Goal: Information Seeking & Learning: Learn about a topic

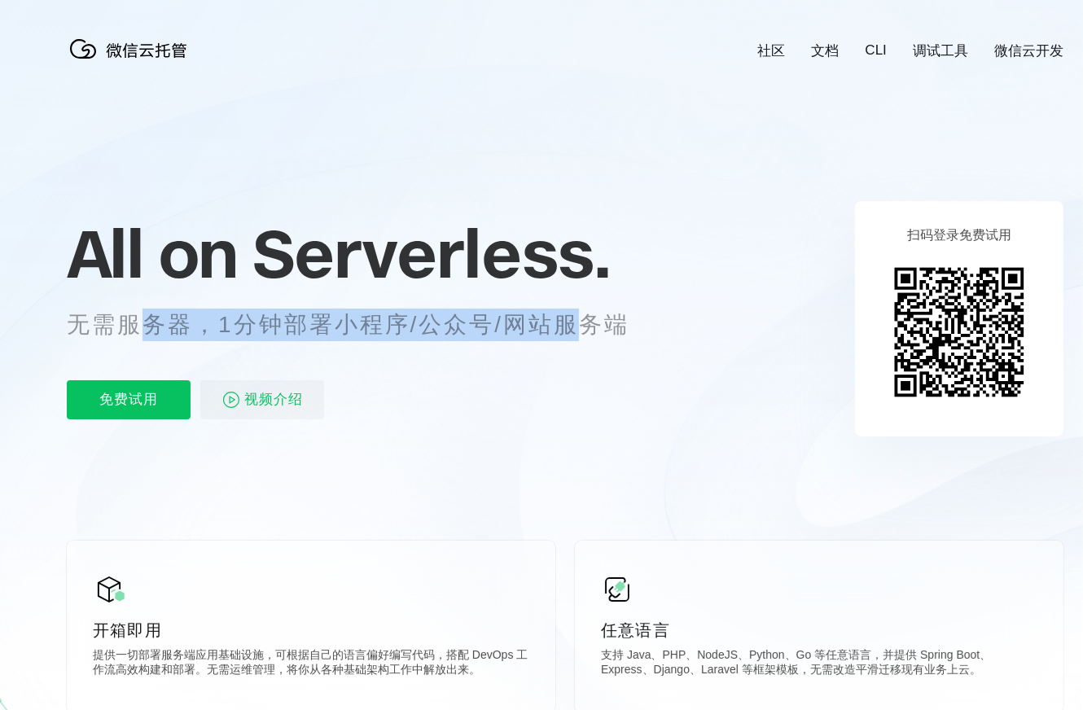
click at [139, 331] on p "无需服务器，1分钟部署小程序/公众号/网站服务端" at bounding box center [363, 325] width 593 height 33
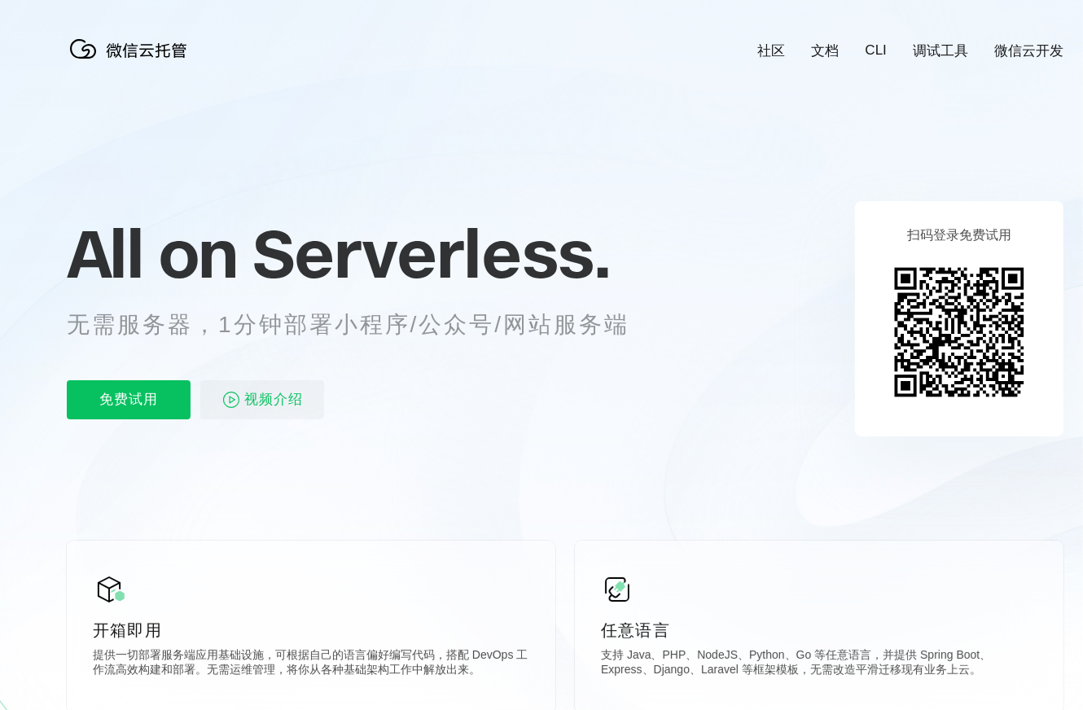
click at [139, 331] on p "无需服务器，1分钟部署小程序/公众号/网站服务端" at bounding box center [363, 325] width 593 height 33
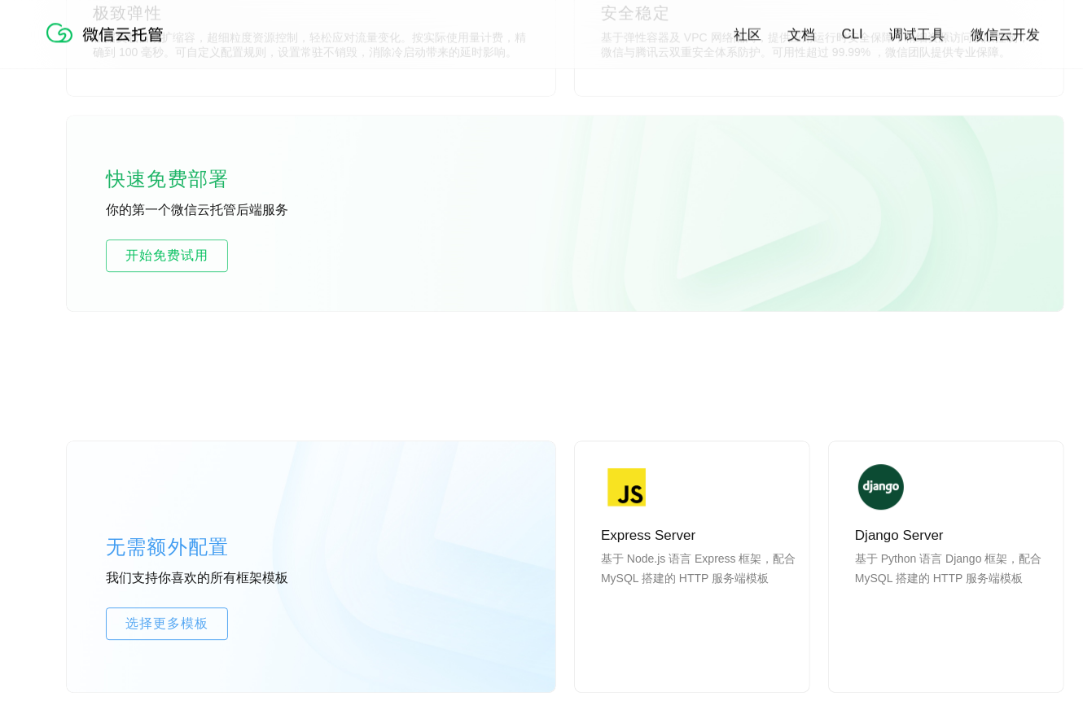
scroll to position [950, 0]
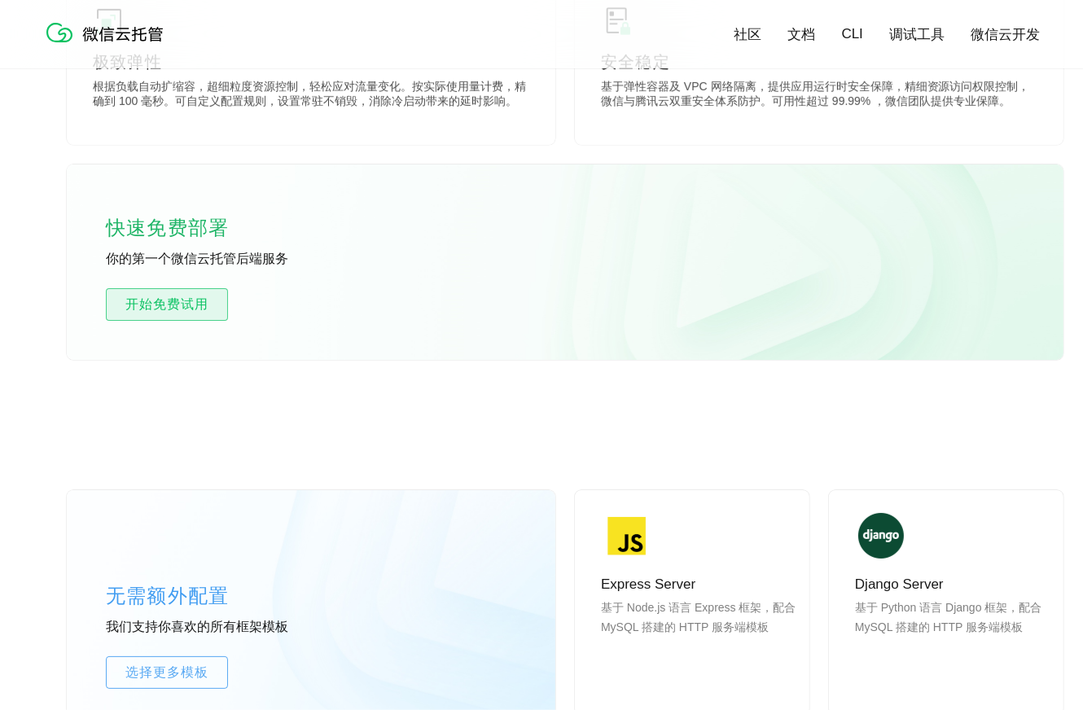
click at [197, 299] on span "开始免费试用" at bounding box center [167, 305] width 121 height 20
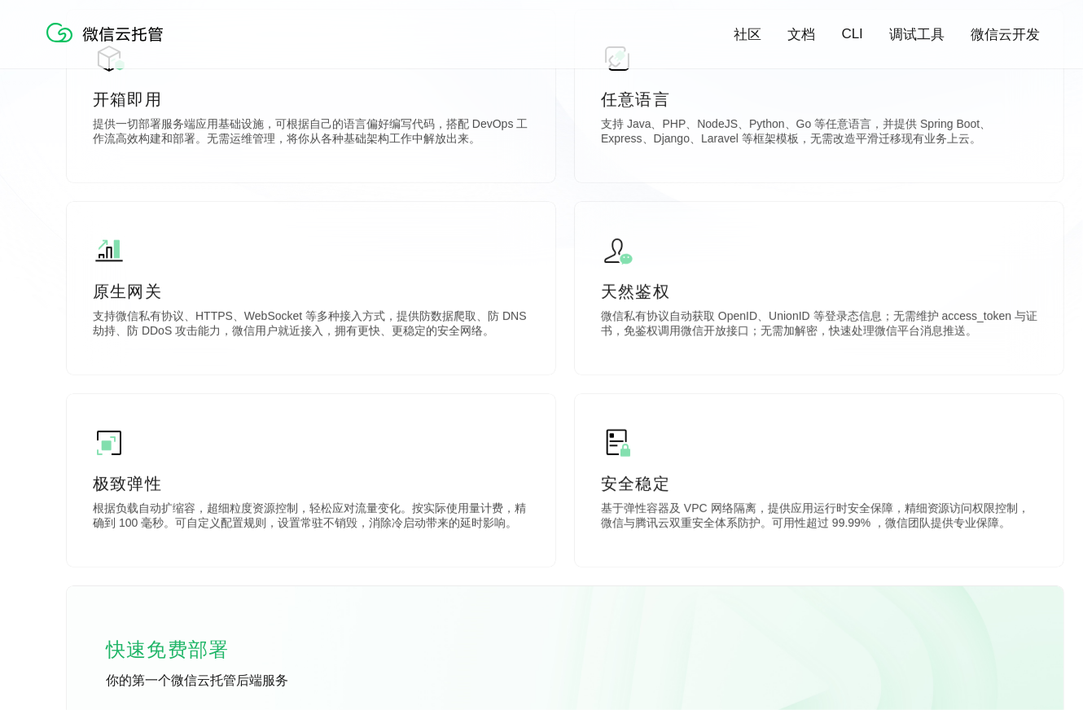
scroll to position [0, 2896]
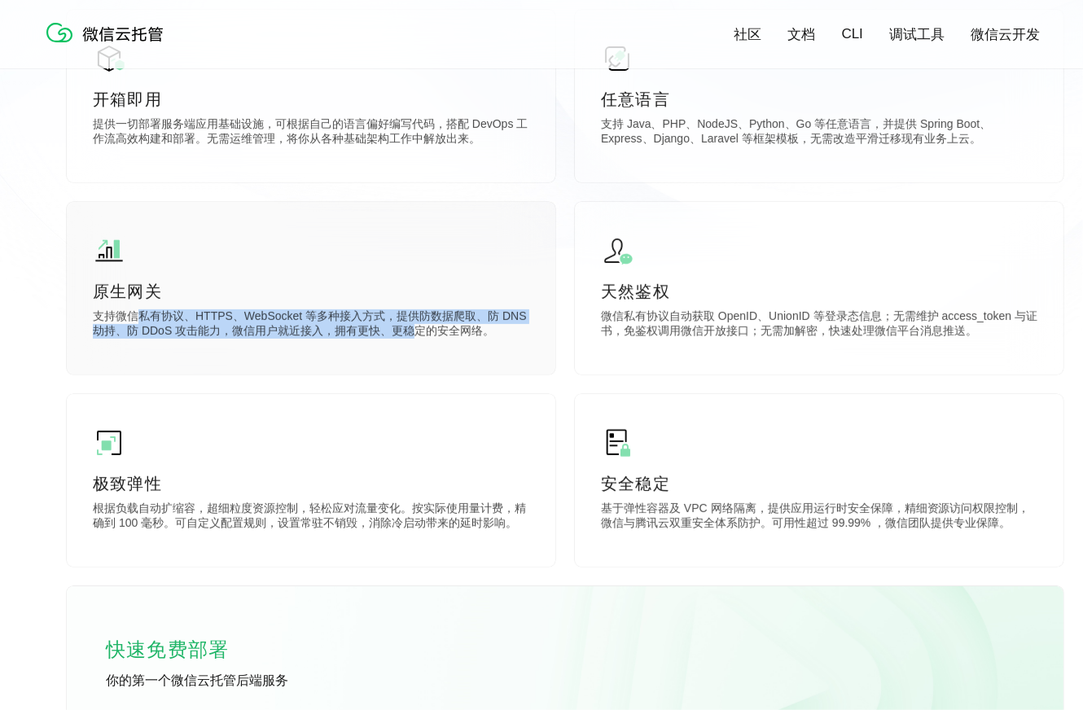
drag, startPoint x: 389, startPoint y: 334, endPoint x: 137, endPoint y: 320, distance: 252.1
click at [137, 320] on p "支持微信私有协议、HTTPS、WebSocket 等多种接入方式，提供防数据爬取、防 DNS 劫持、防 DDoS 攻击能力，微信用户就近接入，拥有更快、更稳定…" at bounding box center [311, 326] width 437 height 33
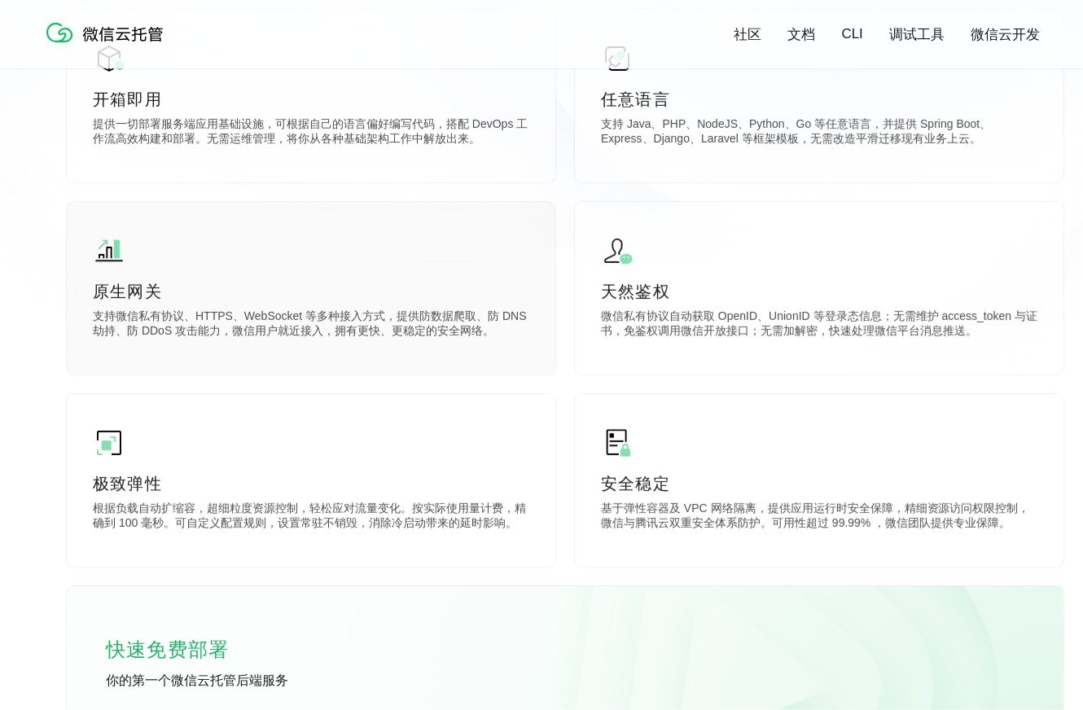
click at [137, 320] on p "支持微信私有协议、HTTPS、WebSocket 等多种接入方式，提供防数据爬取、防 DNS 劫持、防 DDoS 攻击能力，微信用户就近接入，拥有更快、更稳定…" at bounding box center [311, 326] width 437 height 33
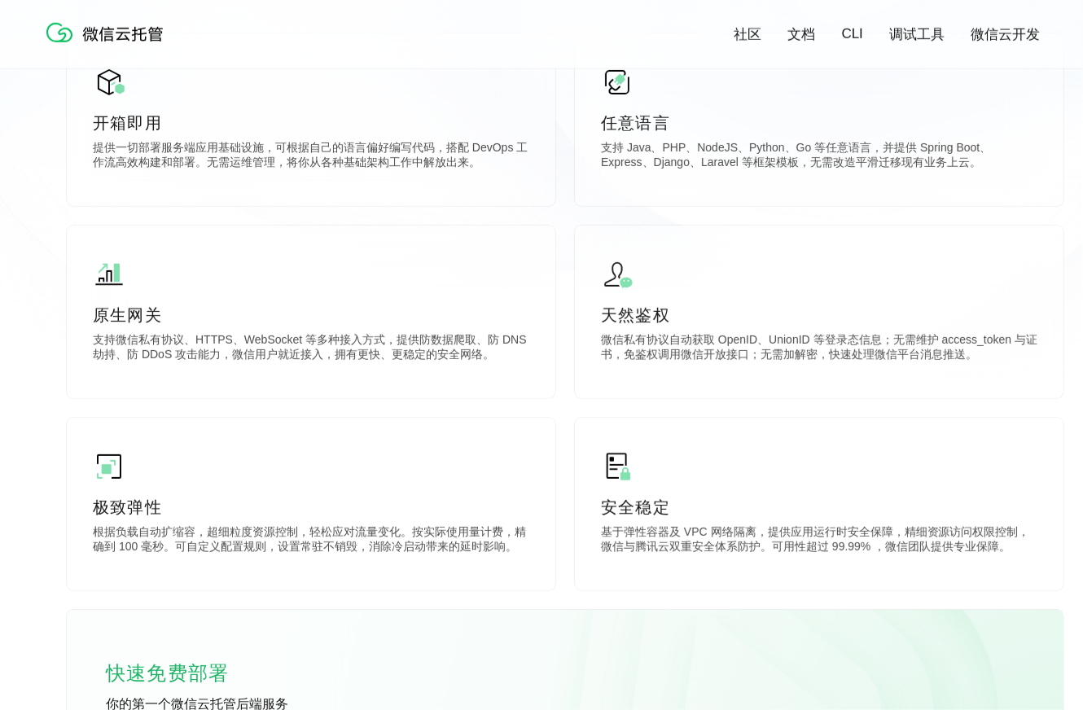
scroll to position [528, 0]
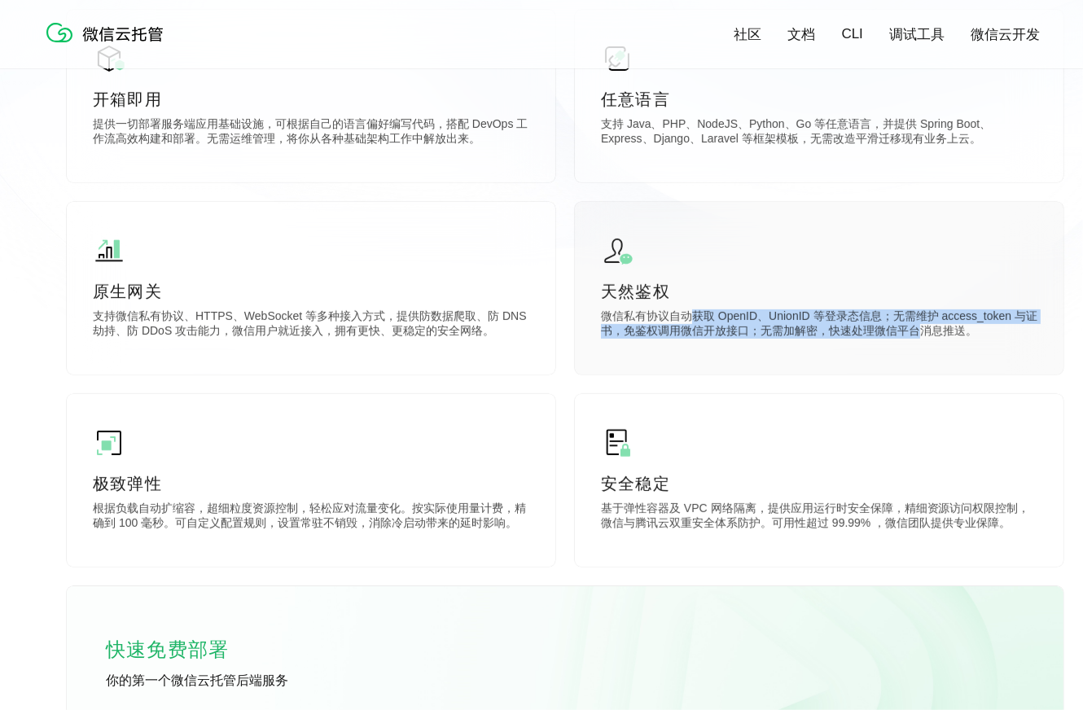
drag, startPoint x: 690, startPoint y: 321, endPoint x: 924, endPoint y: 334, distance: 234.1
click at [924, 334] on p "微信私有协议自动获取 OpenID、UnionID 等登录态信息；无需维护 access_token 与证书，免鉴权调用微信开放接口；无需加解密，快速处理微信…" at bounding box center [819, 326] width 437 height 33
drag, startPoint x: 945, startPoint y: 337, endPoint x: 680, endPoint y: 324, distance: 265.0
click at [680, 324] on p "微信私有协议自动获取 OpenID、UnionID 等登录态信息；无需维护 access_token 与证书，免鉴权调用微信开放接口；无需加解密，快速处理微信…" at bounding box center [819, 326] width 437 height 33
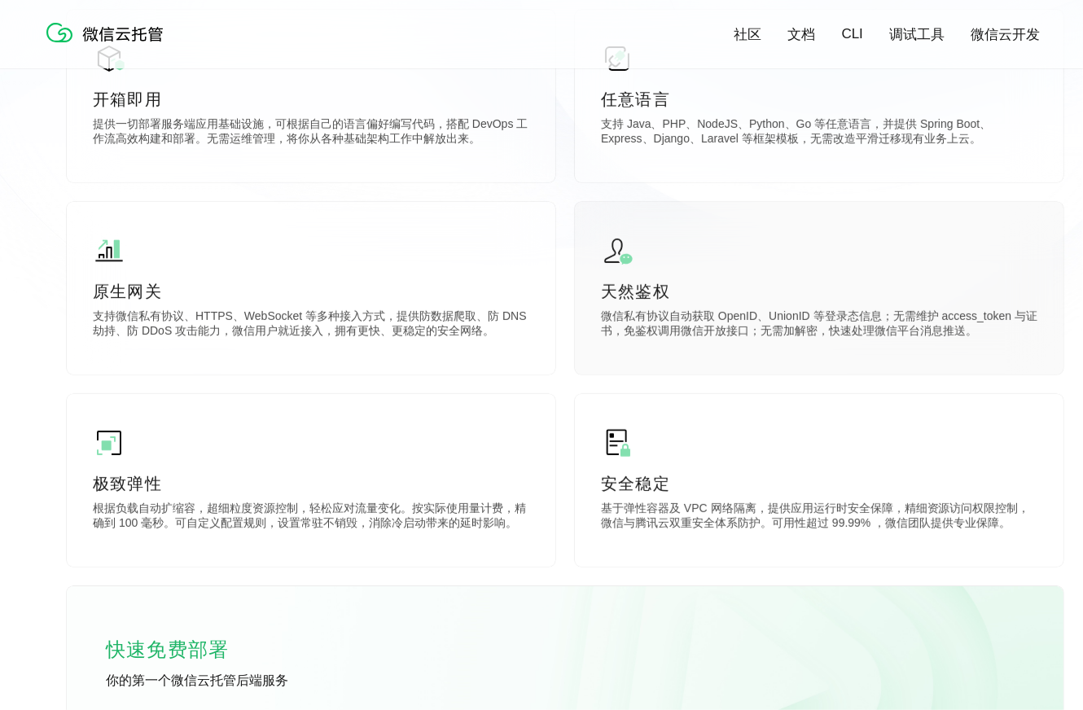
click at [679, 323] on p "微信私有协议自动获取 OpenID、UnionID 等登录态信息；无需维护 access_token 与证书，免鉴权调用微信开放接口；无需加解密，快速处理微信…" at bounding box center [819, 326] width 437 height 33
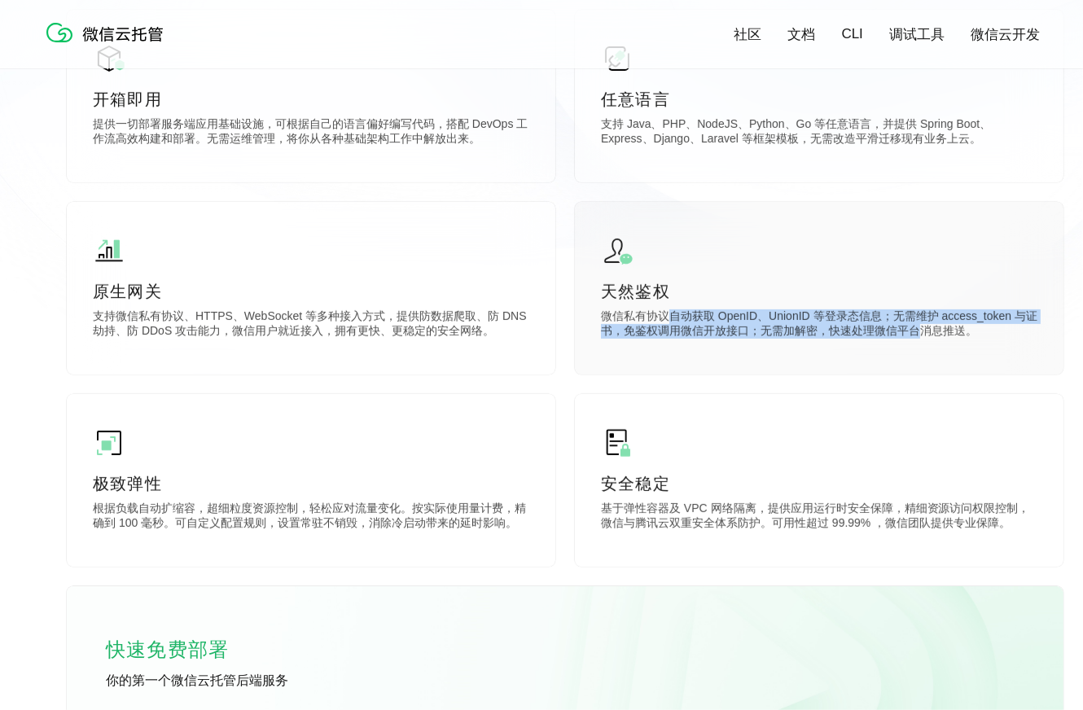
drag, startPoint x: 673, startPoint y: 319, endPoint x: 920, endPoint y: 335, distance: 248.1
click at [920, 335] on p "微信私有协议自动获取 OpenID、UnionID 等登录态信息；无需维护 access_token 与证书，免鉴权调用微信开放接口；无需加解密，快速处理微信…" at bounding box center [819, 326] width 437 height 33
drag, startPoint x: 823, startPoint y: 331, endPoint x: 674, endPoint y: 309, distance: 151.5
click at [674, 309] on div "天然鉴权 微信私有协议自动获取 OpenID、UnionID 等登录态信息；无需维护 access_token 与证书，免鉴权调用微信开放接口；无需加解密，快…" at bounding box center [819, 288] width 489 height 173
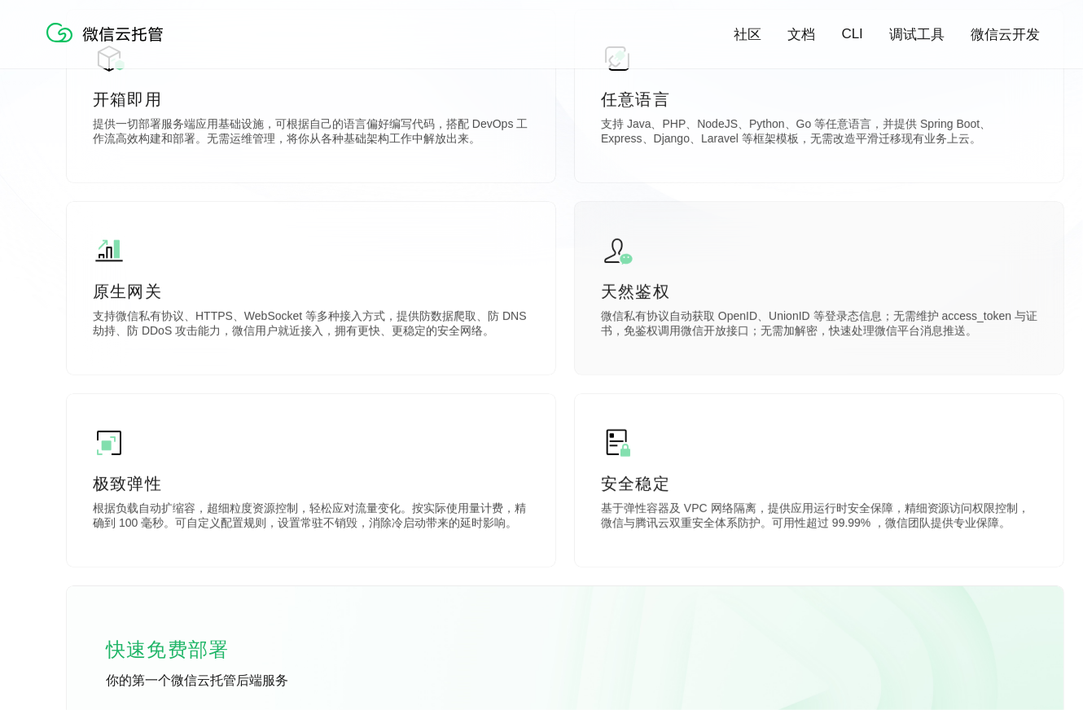
click at [674, 309] on div "天然鉴权 微信私有协议自动获取 OpenID、UnionID 等登录态信息；无需维护 access_token 与证书，免鉴权调用微信开放接口；无需加解密，快…" at bounding box center [819, 288] width 489 height 173
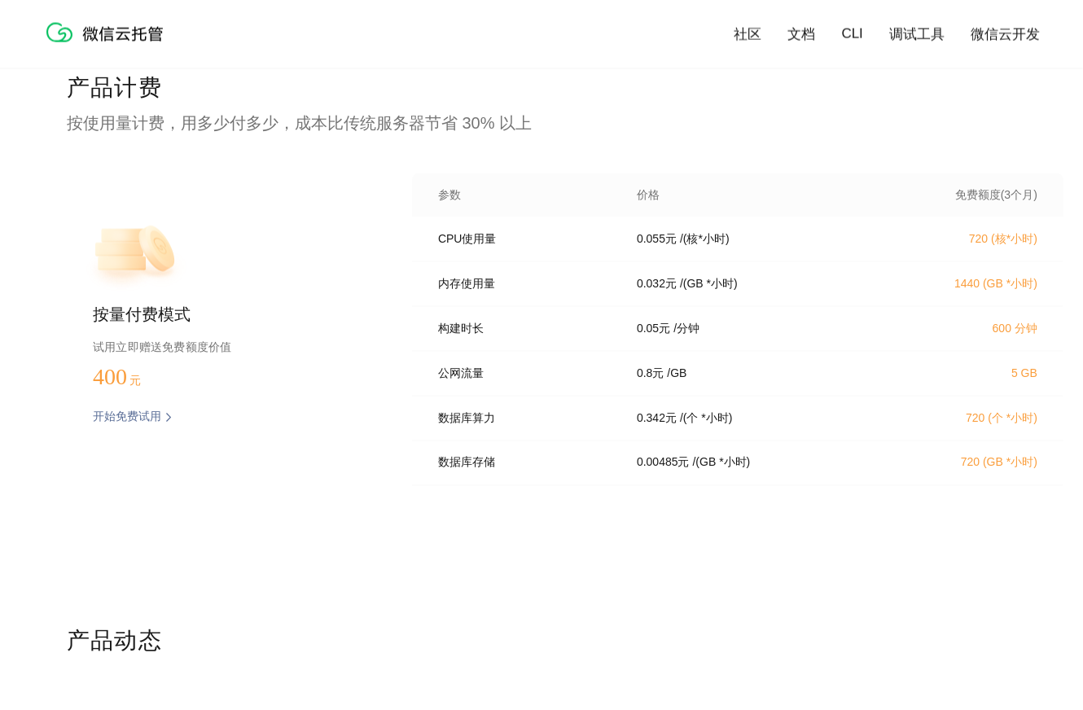
scroll to position [3272, 0]
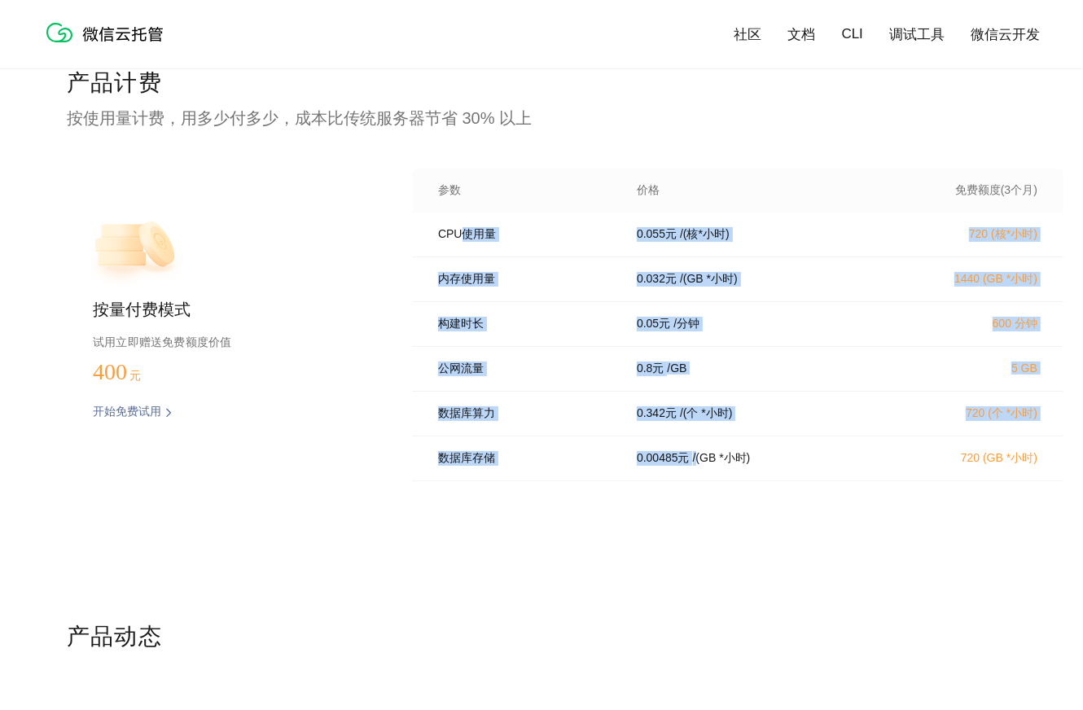
drag, startPoint x: 463, startPoint y: 231, endPoint x: 700, endPoint y: 458, distance: 329.0
click at [700, 458] on div "CPU使用量 0.055 元 / (核*小时) 720 (核*小时) 内存使用量 0.032 元 / (GB *小时) 1440 (GB *小时) 构建时长 …" at bounding box center [738, 352] width 652 height 279
click at [700, 458] on p "/ (GB *小时)" at bounding box center [722, 458] width 58 height 15
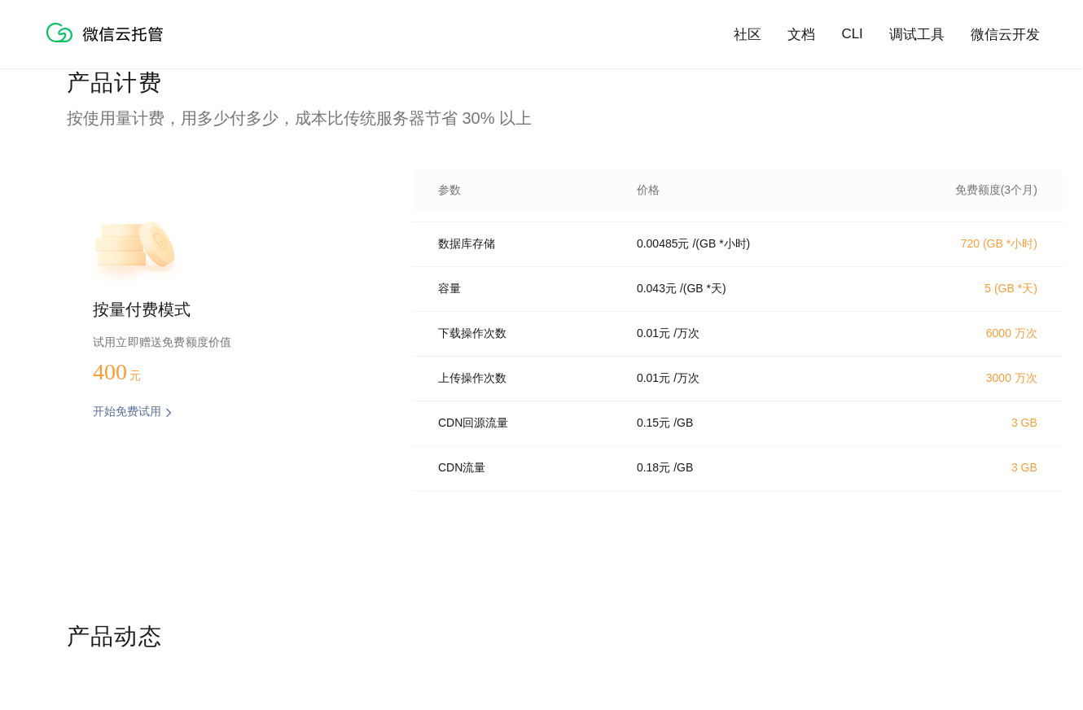
drag, startPoint x: 595, startPoint y: 529, endPoint x: 344, endPoint y: 530, distance: 250.9
